Goal: Navigation & Orientation: Find specific page/section

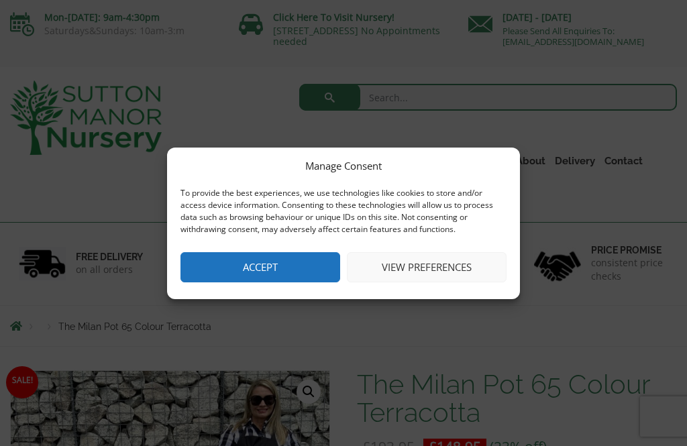
click at [403, 260] on button "View preferences" at bounding box center [427, 267] width 160 height 30
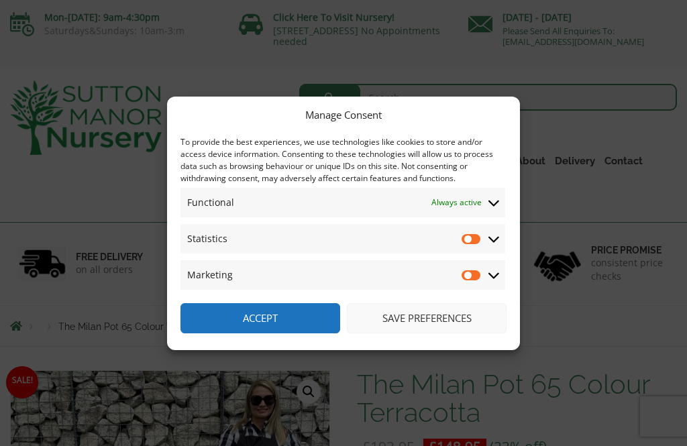
click at [405, 314] on button "Save preferences" at bounding box center [427, 318] width 160 height 30
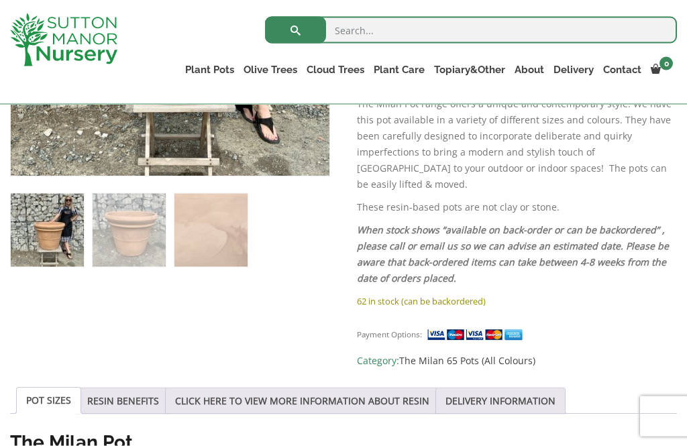
scroll to position [464, 0]
click at [0, 0] on link "Gnarled Olive Trees" at bounding box center [0, 0] width 0 height 0
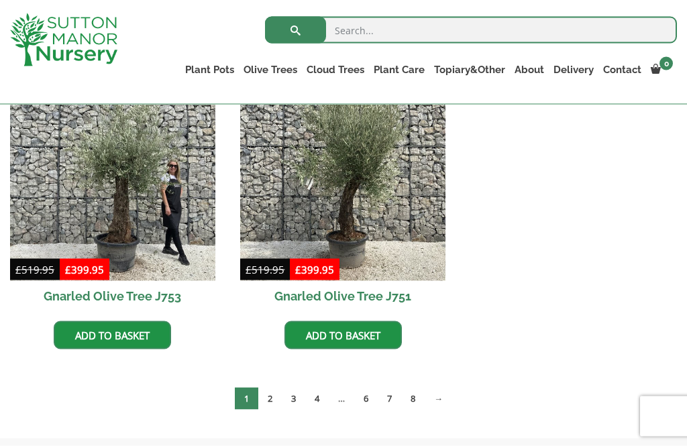
scroll to position [1308, 0]
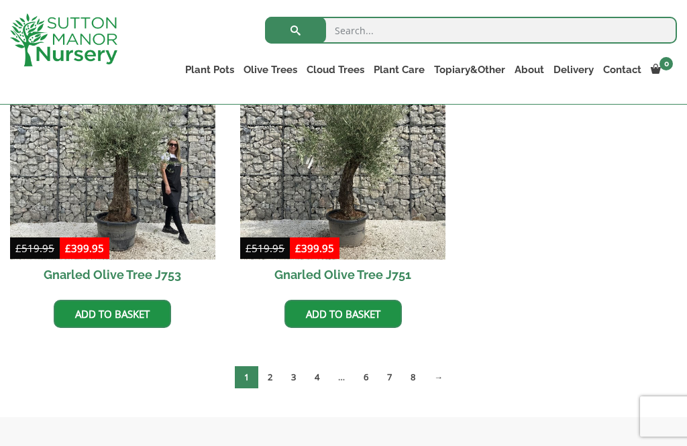
click at [270, 374] on link "2" at bounding box center [269, 378] width 23 height 22
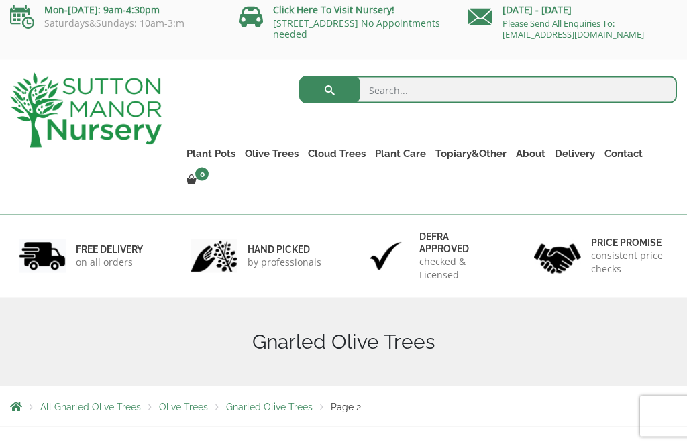
scroll to position [1, 0]
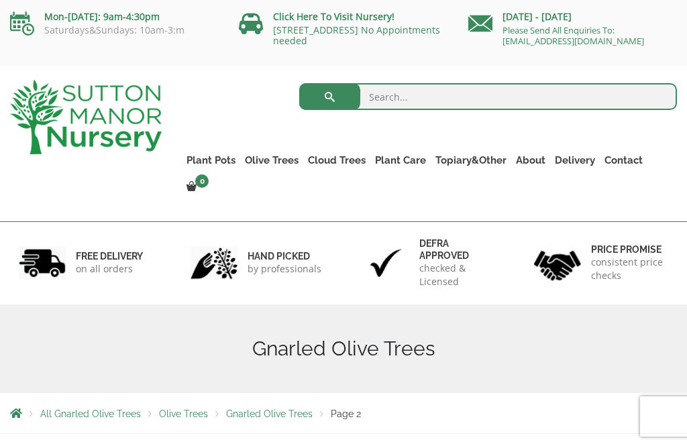
click at [0, 0] on link "Gnarled Multi Stem Olives" at bounding box center [0, 0] width 0 height 0
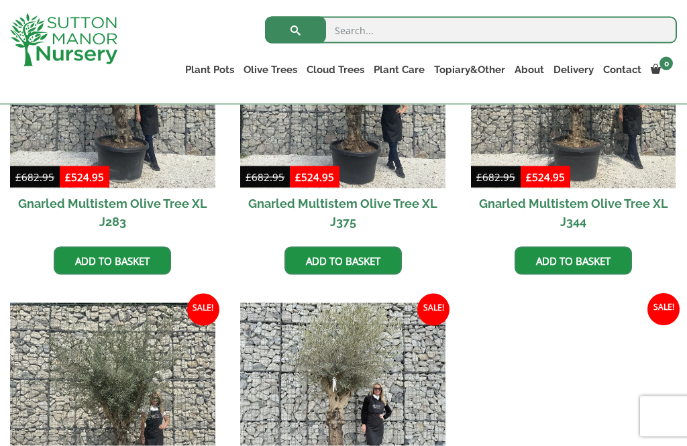
scroll to position [1674, 0]
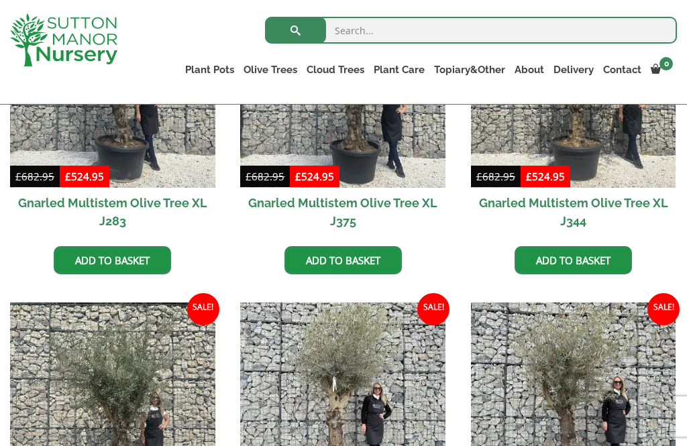
click at [0, 0] on link "Shallow Bowl Grande" at bounding box center [0, 0] width 0 height 0
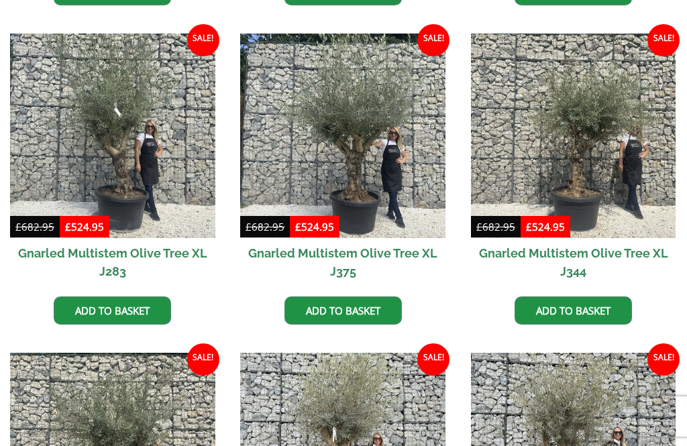
scroll to position [1717, 0]
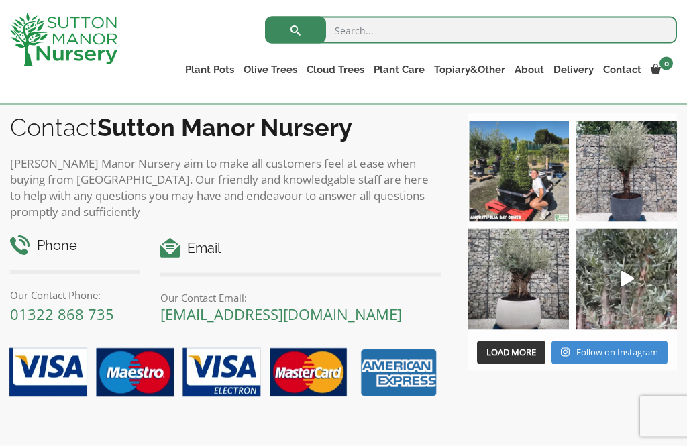
scroll to position [1563, 0]
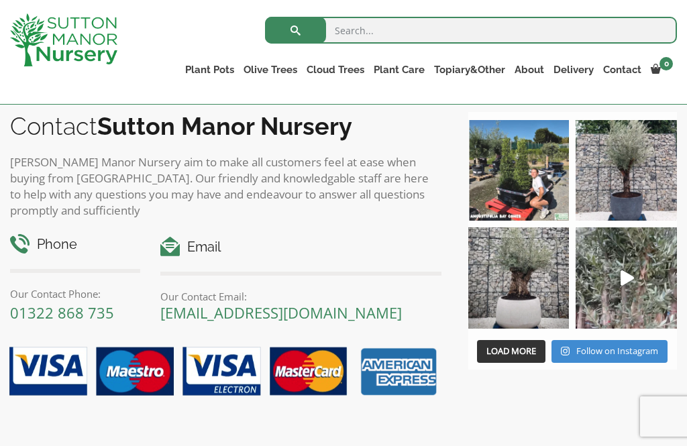
click at [516, 287] on img at bounding box center [519, 278] width 101 height 101
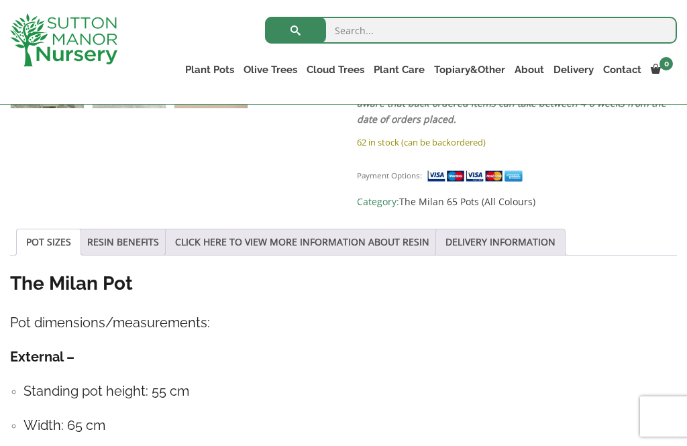
scroll to position [621, 0]
